Goal: Task Accomplishment & Management: Use online tool/utility

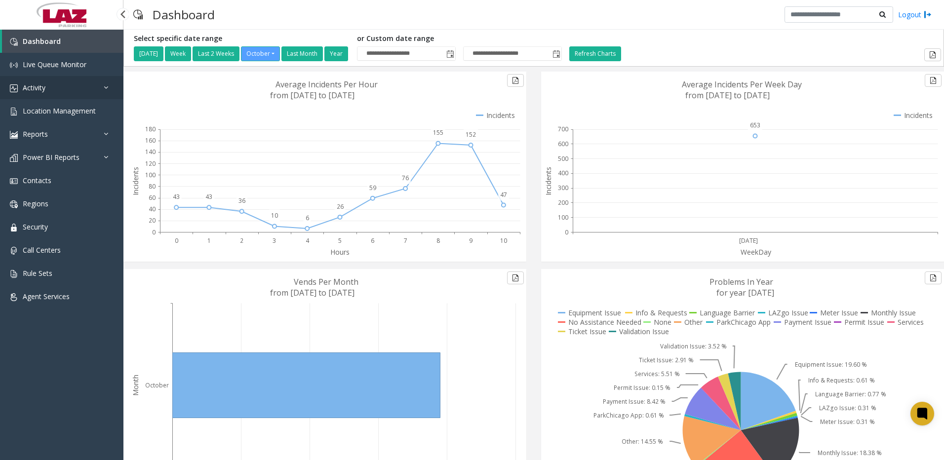
click at [52, 92] on link "Activity" at bounding box center [61, 87] width 123 height 23
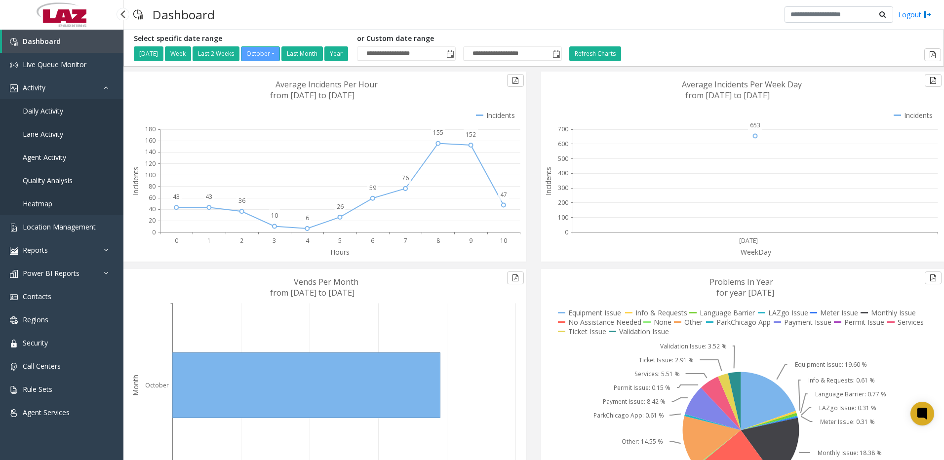
click at [44, 155] on span "Agent Activity" at bounding box center [44, 156] width 43 height 9
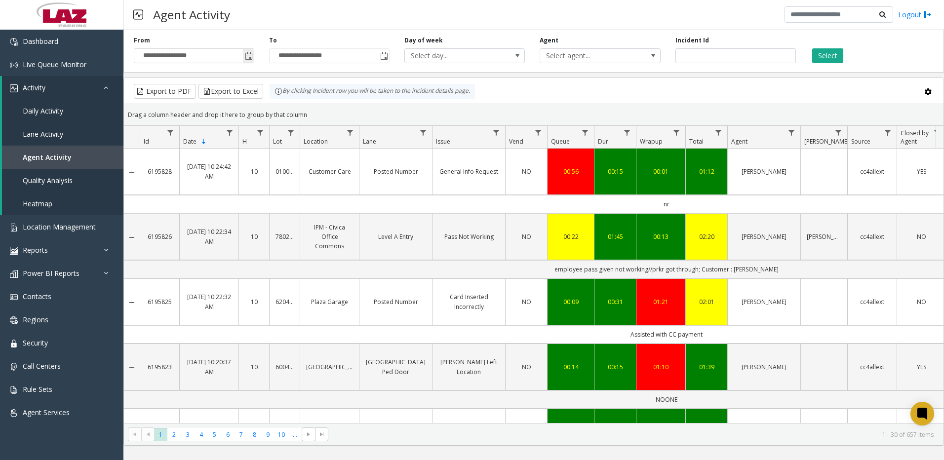
click at [247, 56] on span "Toggle popup" at bounding box center [249, 56] width 8 height 8
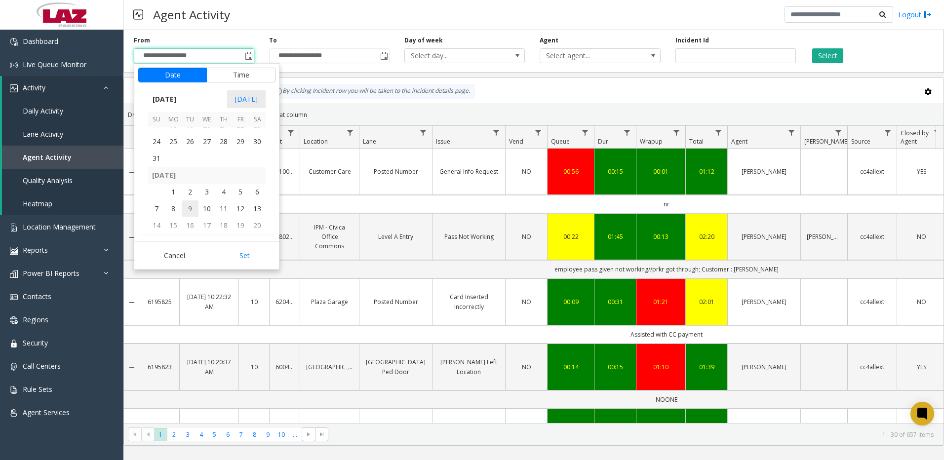
scroll to position [177029, 0]
click at [181, 216] on span "1" at bounding box center [173, 215] width 17 height 17
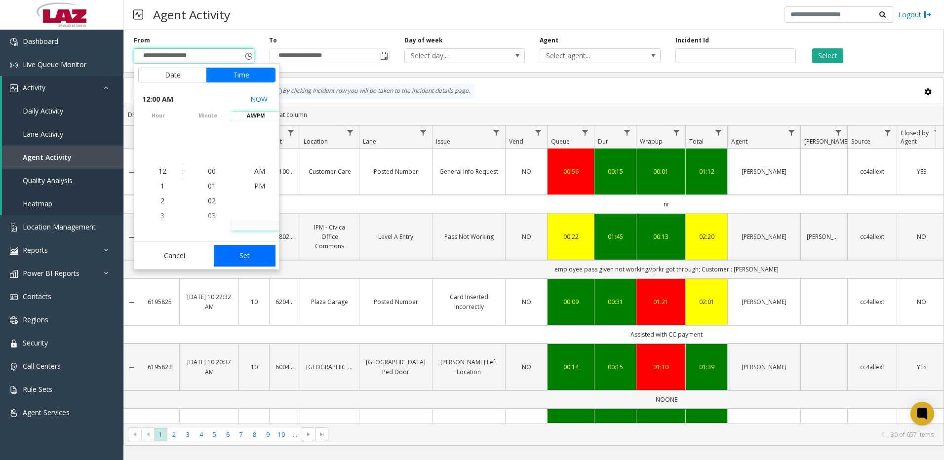
click at [237, 249] on button "Set" at bounding box center [245, 256] width 62 height 22
type input "**********"
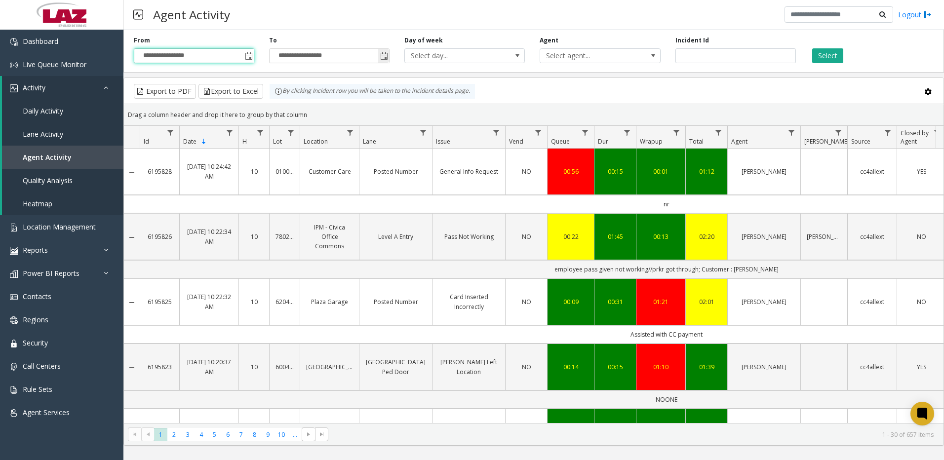
click at [378, 56] on span "Toggle popup" at bounding box center [383, 56] width 11 height 16
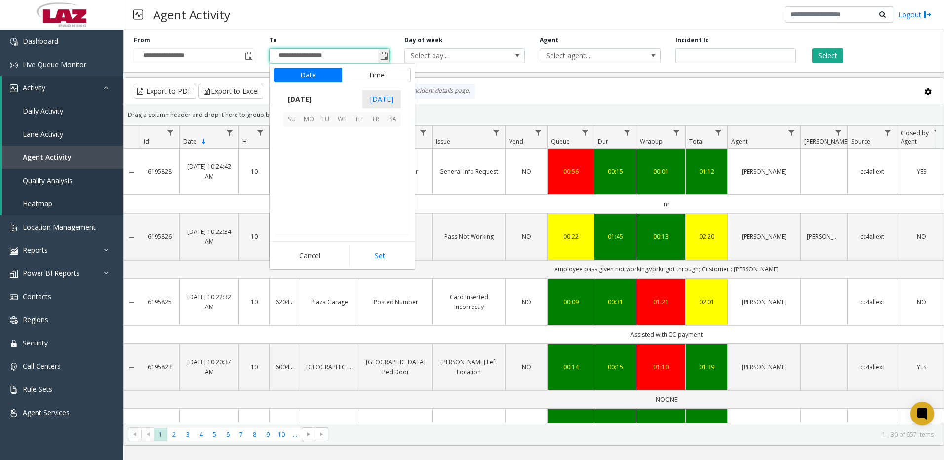
scroll to position [15, 0]
click at [326, 138] on span "30" at bounding box center [325, 134] width 17 height 17
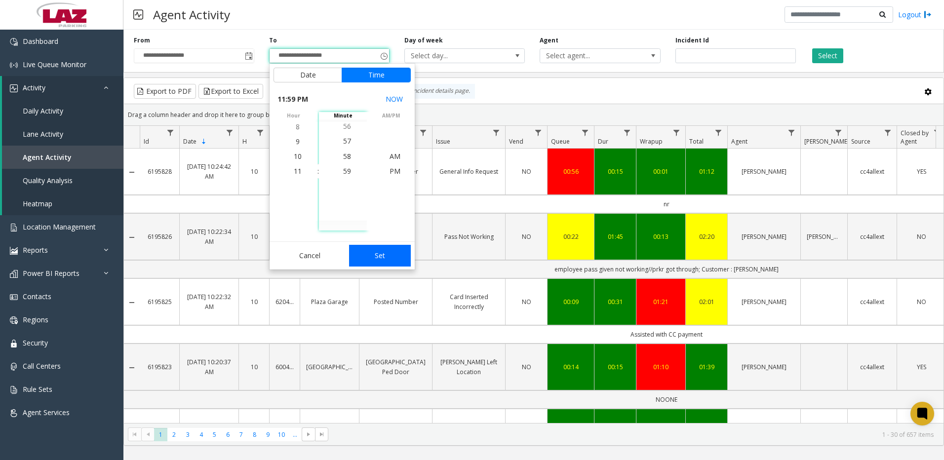
click at [374, 258] on button "Set" at bounding box center [380, 256] width 62 height 22
type input "**********"
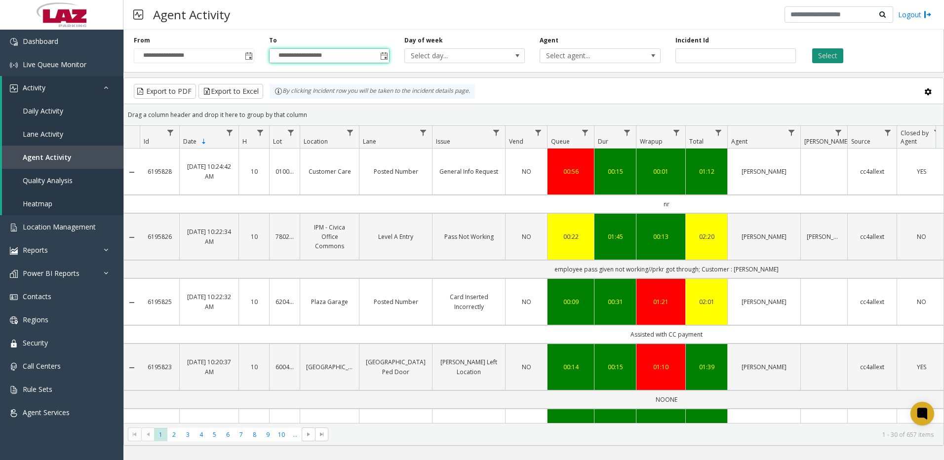
click at [830, 59] on button "Select" at bounding box center [827, 55] width 31 height 15
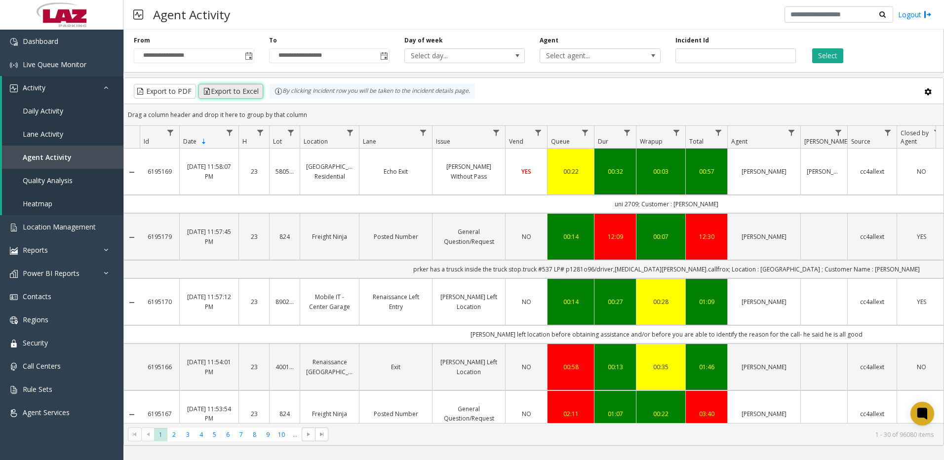
click at [226, 95] on button "Export to Excel" at bounding box center [230, 91] width 65 height 15
click at [248, 93] on button "Export to Excel" at bounding box center [230, 91] width 65 height 15
drag, startPoint x: 451, startPoint y: 24, endPoint x: 540, endPoint y: 7, distance: 90.5
click at [451, 24] on div "Agent Activity Logout" at bounding box center [533, 15] width 820 height 30
